Goal: Task Accomplishment & Management: Manage account settings

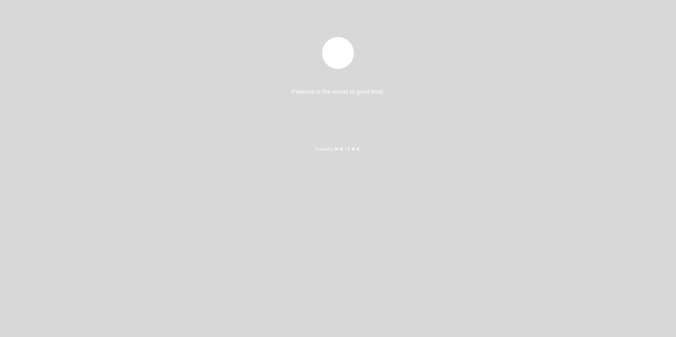
select select "es"
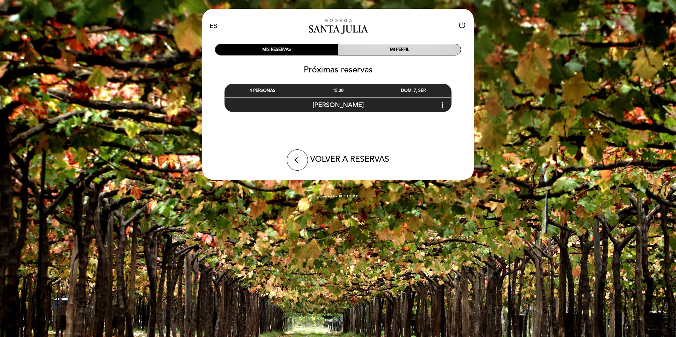
click at [427, 51] on div "MI PERFIL" at bounding box center [399, 49] width 123 height 11
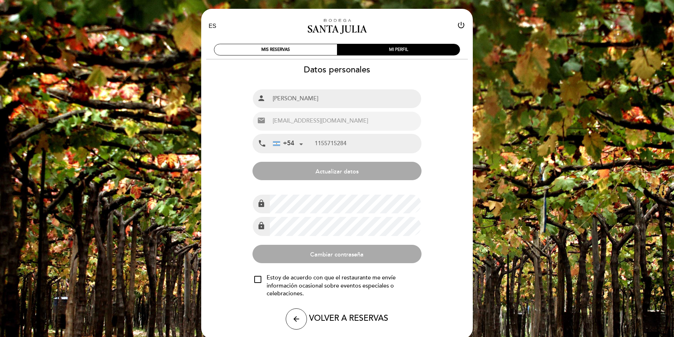
type input "[PHONE_NUMBER]"
click at [306, 46] on div "MIS RESERVAS" at bounding box center [275, 49] width 123 height 11
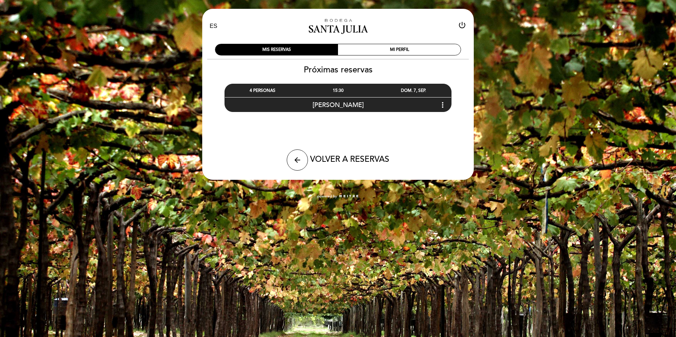
click at [464, 27] on icon "power_settings_new" at bounding box center [462, 25] width 8 height 8
select select "es"
